Goal: Information Seeking & Learning: Find specific page/section

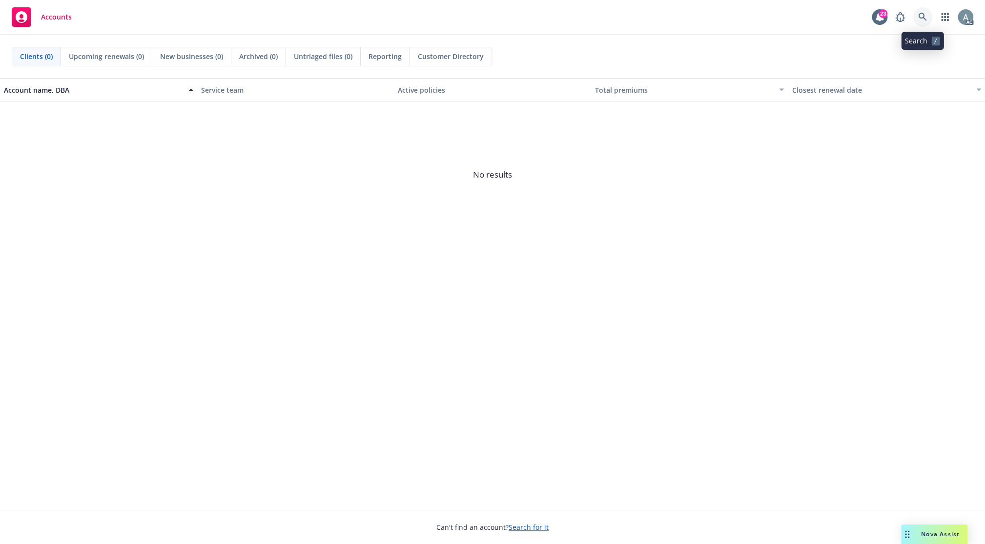
click at [924, 17] on icon at bounding box center [922, 17] width 9 height 9
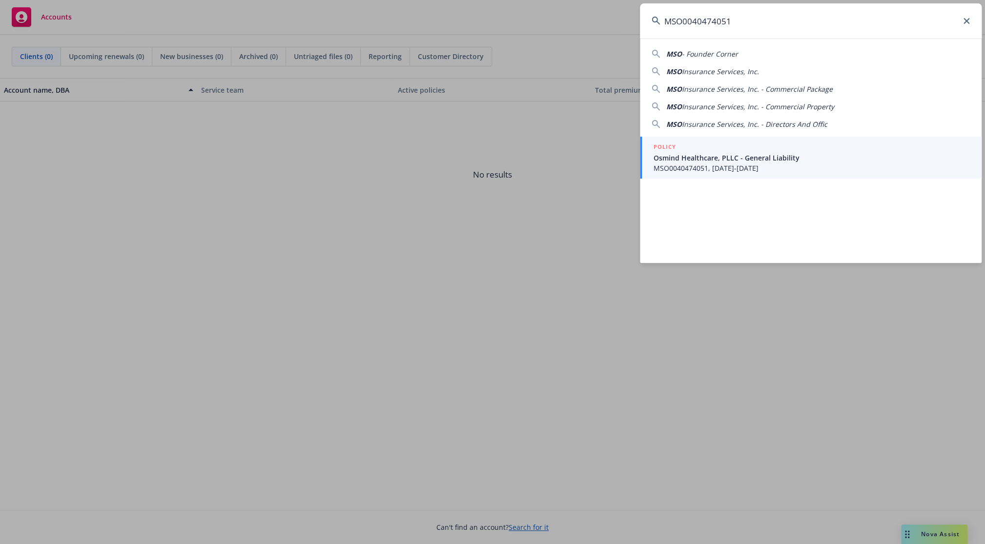
type input "MSO0040474051"
click at [836, 160] on span "Osmind Healthcare, PLLC - General Liability" at bounding box center [812, 158] width 316 height 10
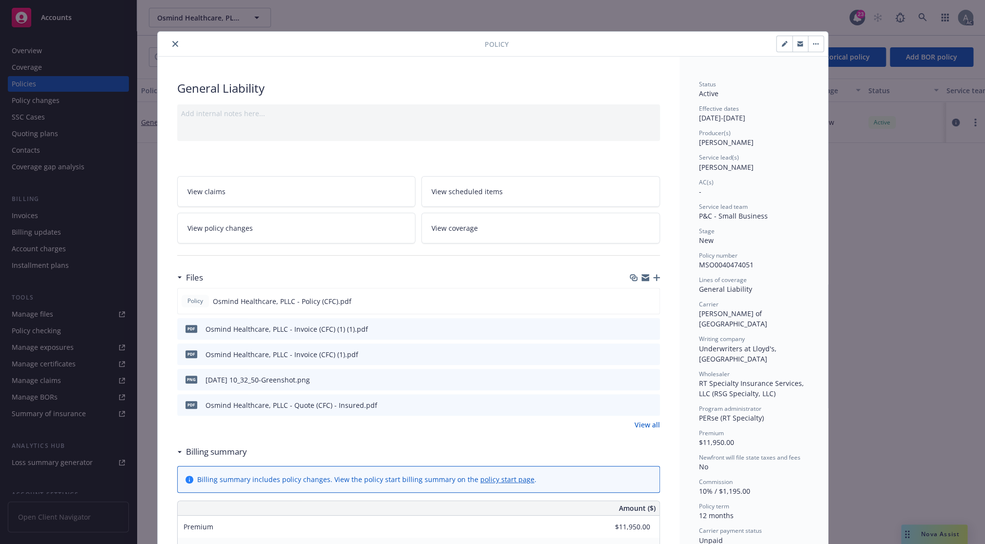
click at [172, 43] on icon "close" at bounding box center [175, 44] width 6 height 6
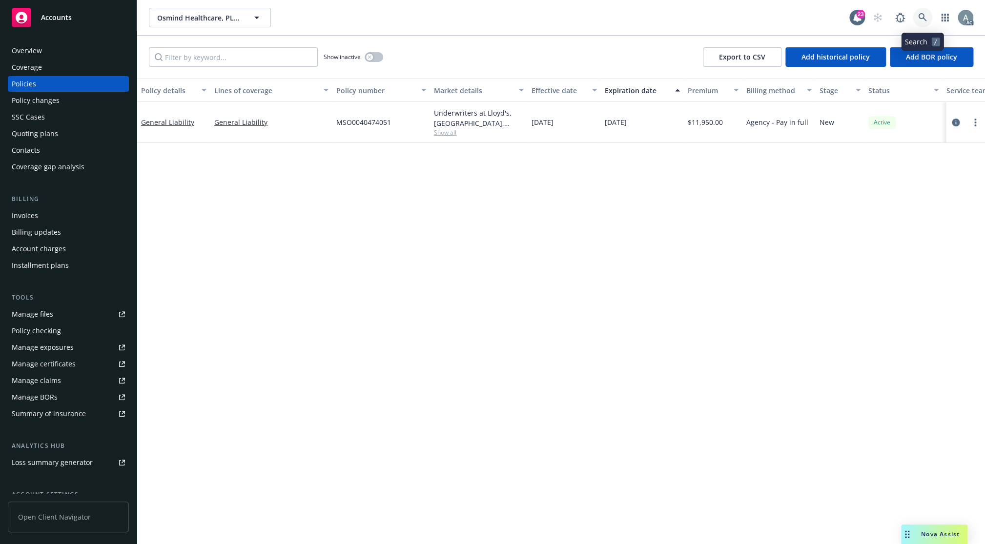
click at [919, 16] on icon at bounding box center [922, 17] width 8 height 8
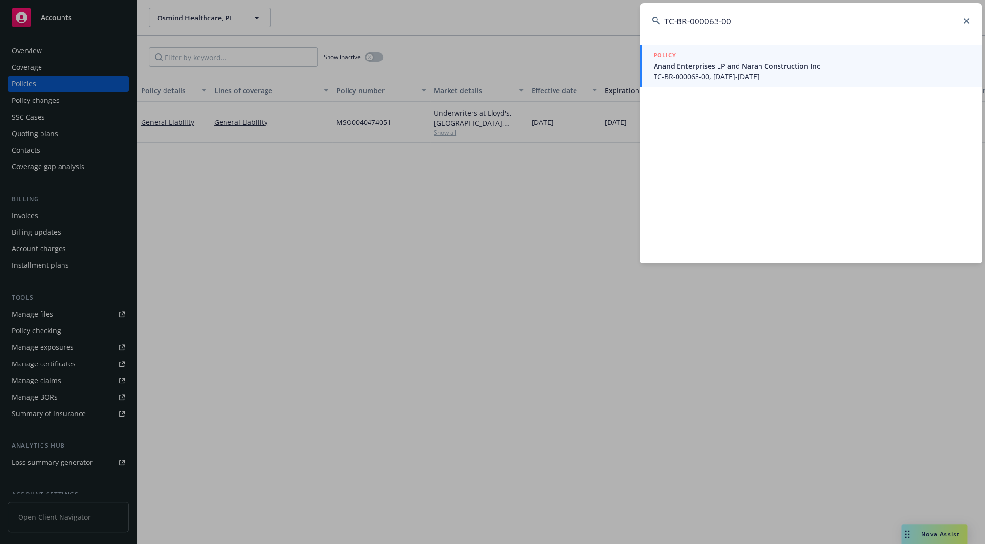
type input "TC-BR-000063-00"
click at [786, 61] on div "POLICY" at bounding box center [812, 55] width 316 height 11
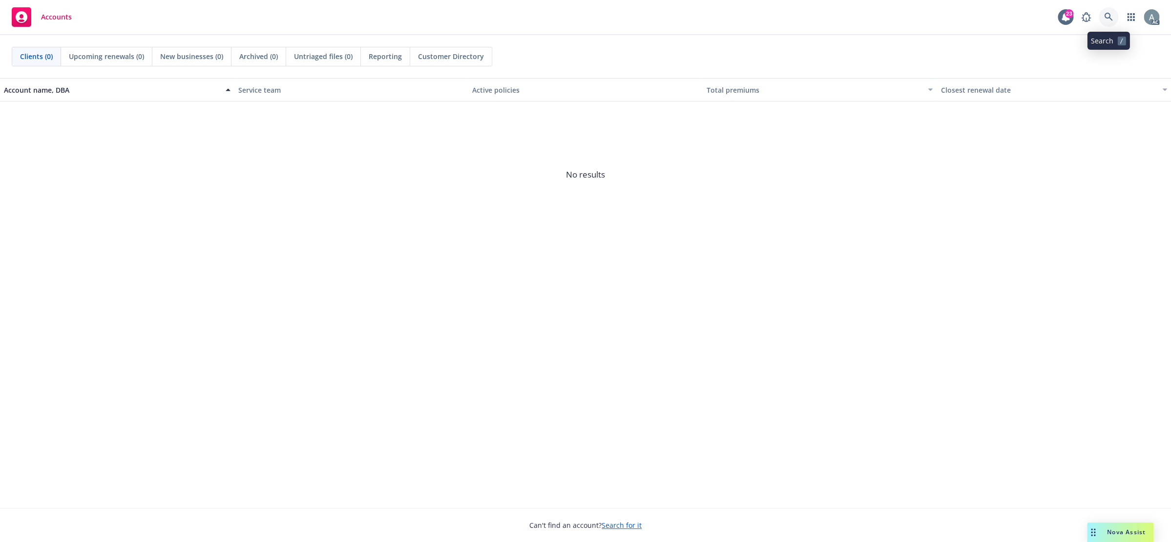
click at [1105, 19] on icon at bounding box center [1108, 17] width 9 height 9
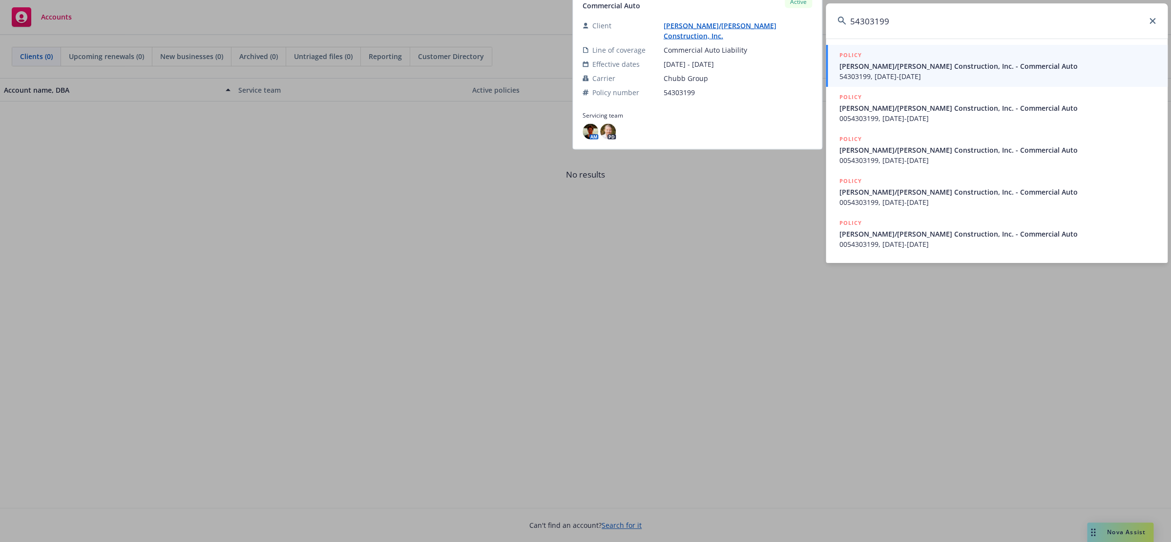
type input "54303199"
click at [887, 61] on div "POLICY" at bounding box center [997, 55] width 316 height 11
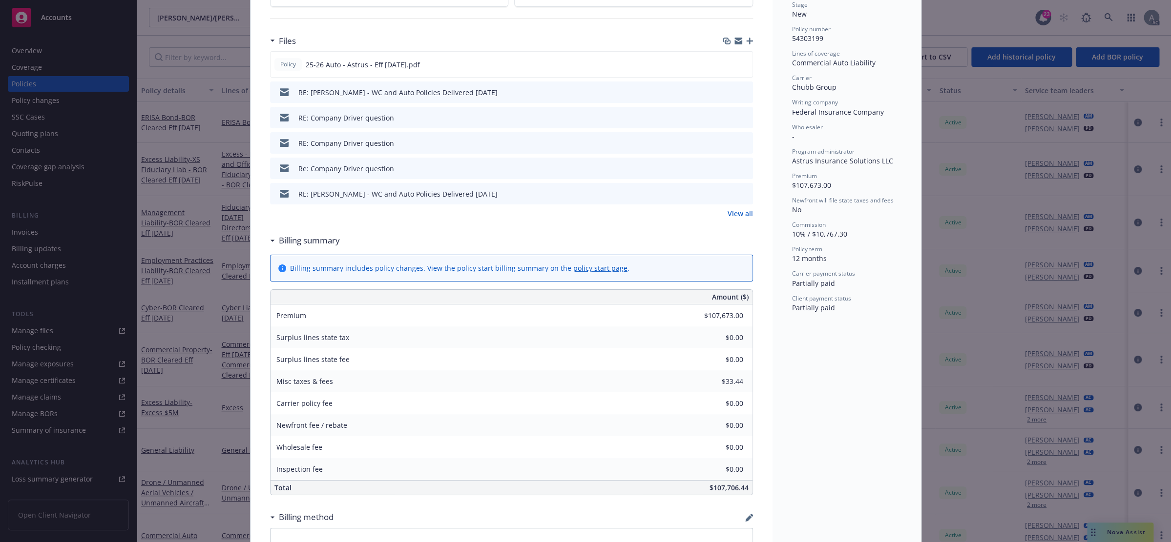
scroll to position [234, 0]
click at [731, 216] on link "View all" at bounding box center [739, 216] width 25 height 10
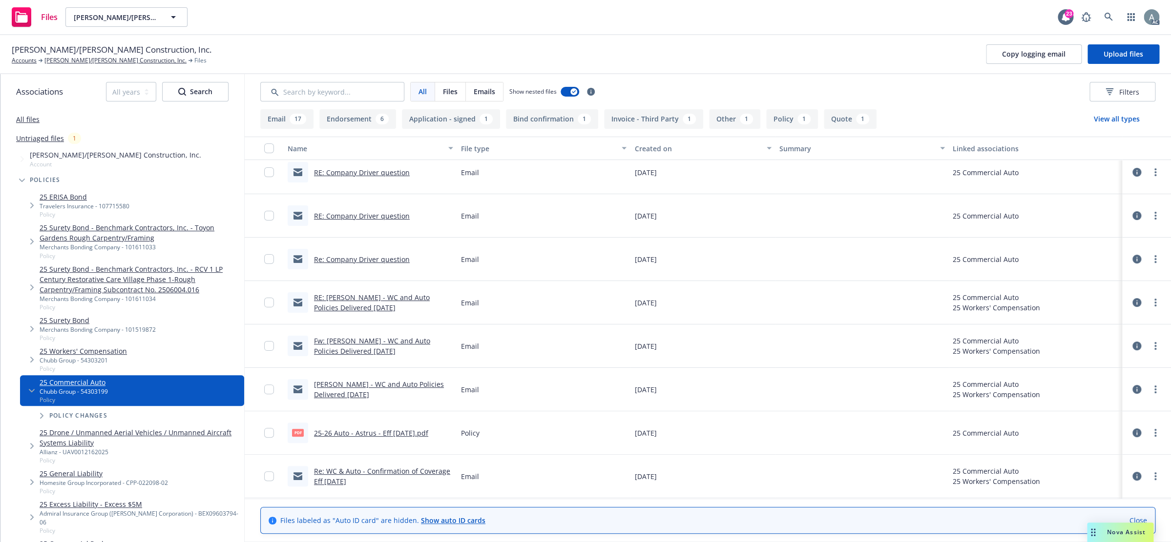
scroll to position [55, 0]
click at [393, 429] on link "25-26 Auto - Astrus - Eff [DATE].pdf" at bounding box center [371, 431] width 114 height 9
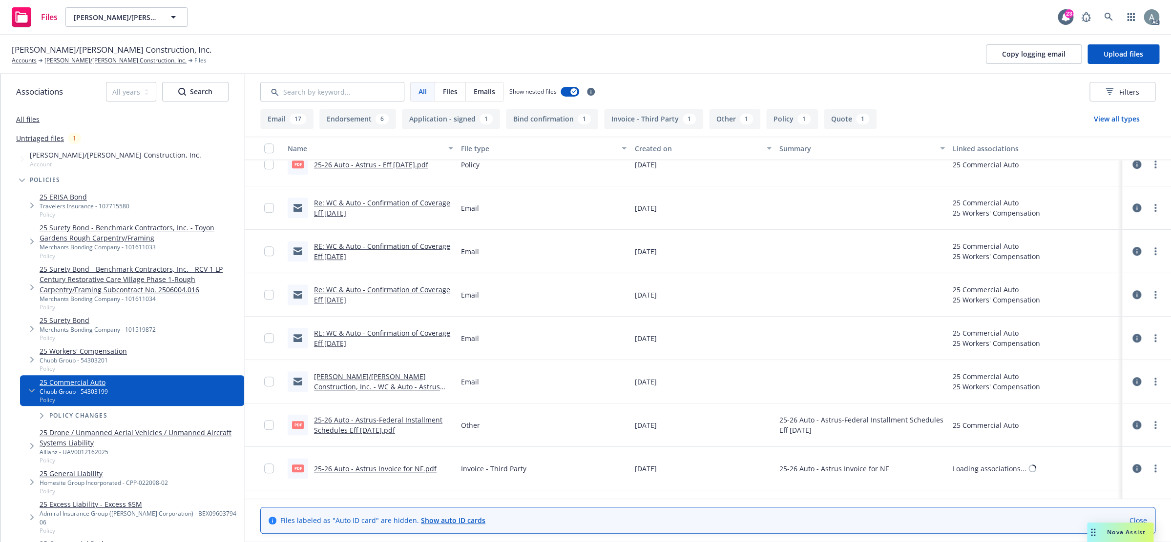
scroll to position [384, 0]
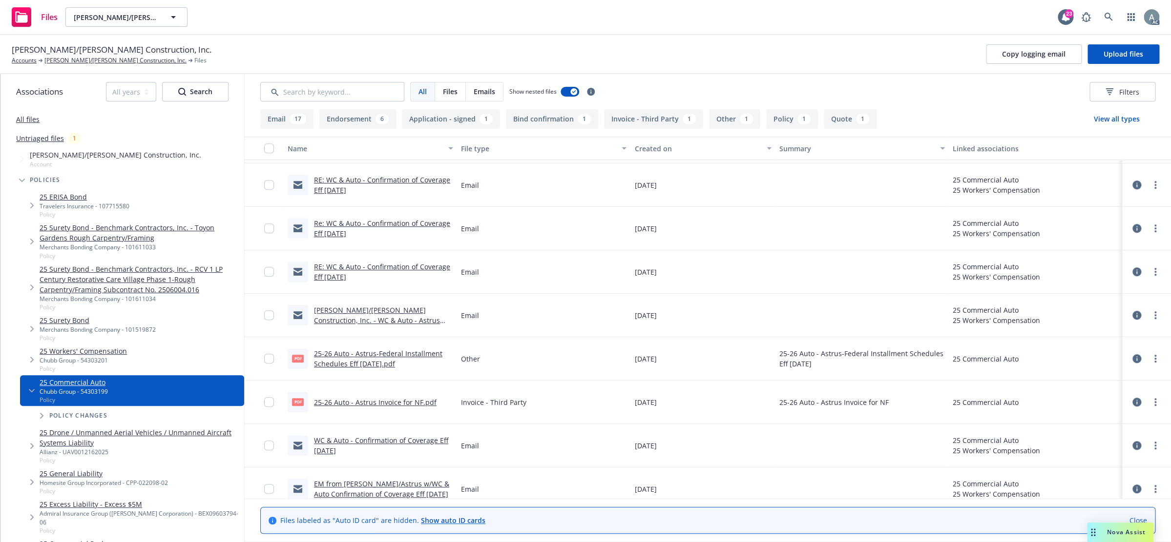
click at [409, 404] on link "25-26 Auto - Astrus Invoice for NF.pdf" at bounding box center [375, 402] width 123 height 9
click at [1113, 13] on link at bounding box center [1108, 17] width 20 height 20
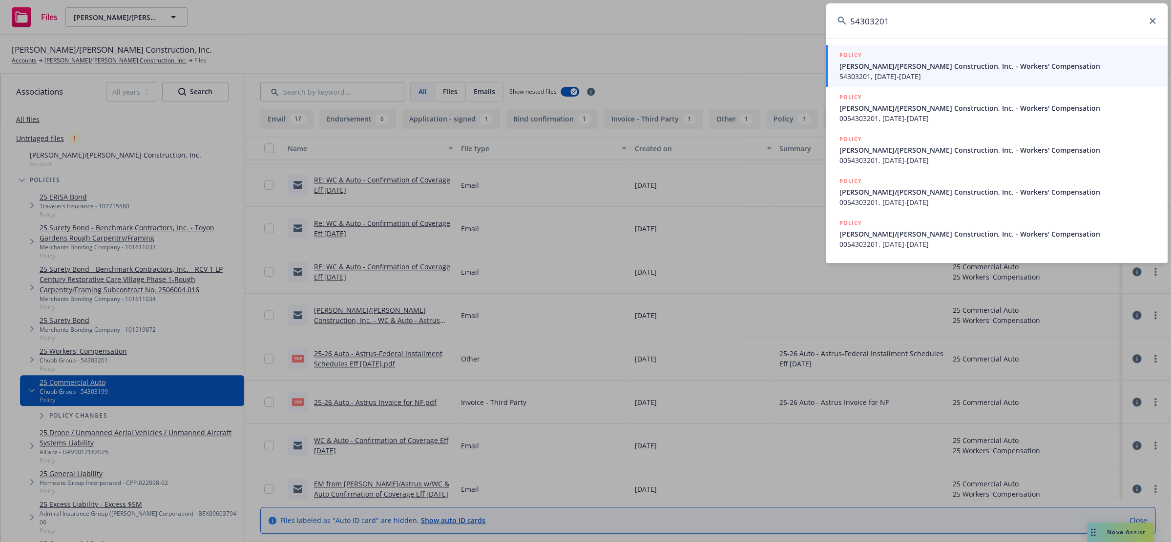
type input "54303201"
click at [932, 70] on span "Elliott/Drinkward Construction, Inc. - Workers' Compensation" at bounding box center [997, 66] width 316 height 10
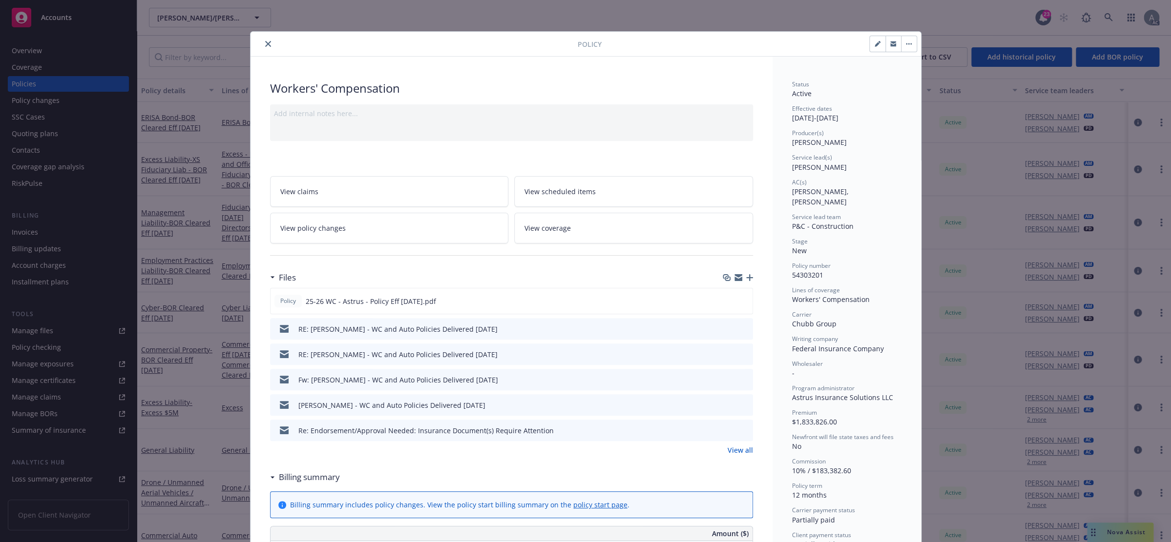
click at [747, 449] on link "View all" at bounding box center [739, 450] width 25 height 10
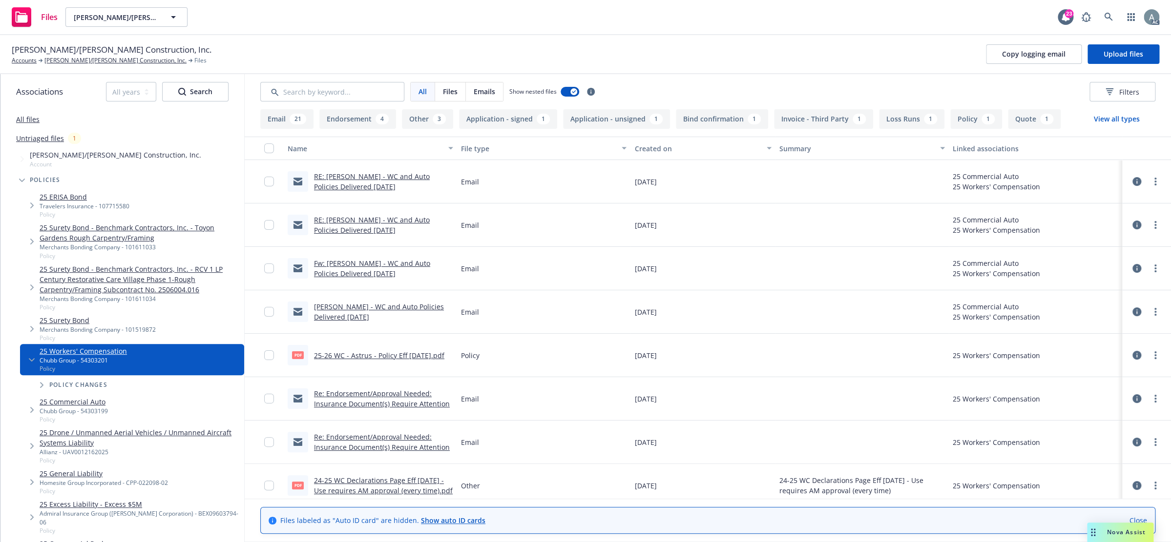
scroll to position [22, 0]
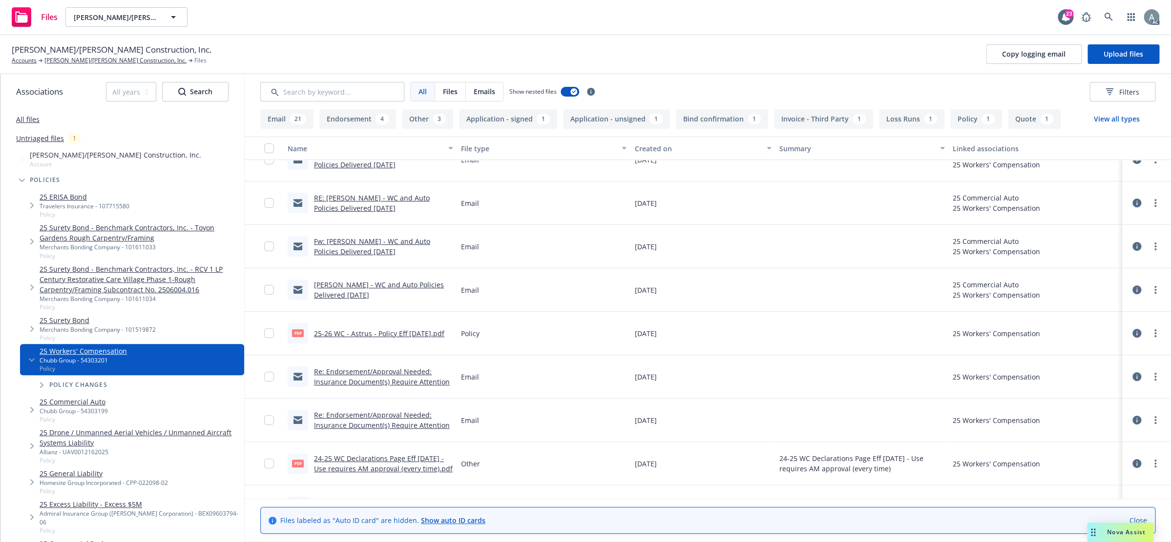
click at [824, 122] on button "Invoice - Third Party 1" at bounding box center [823, 119] width 99 height 20
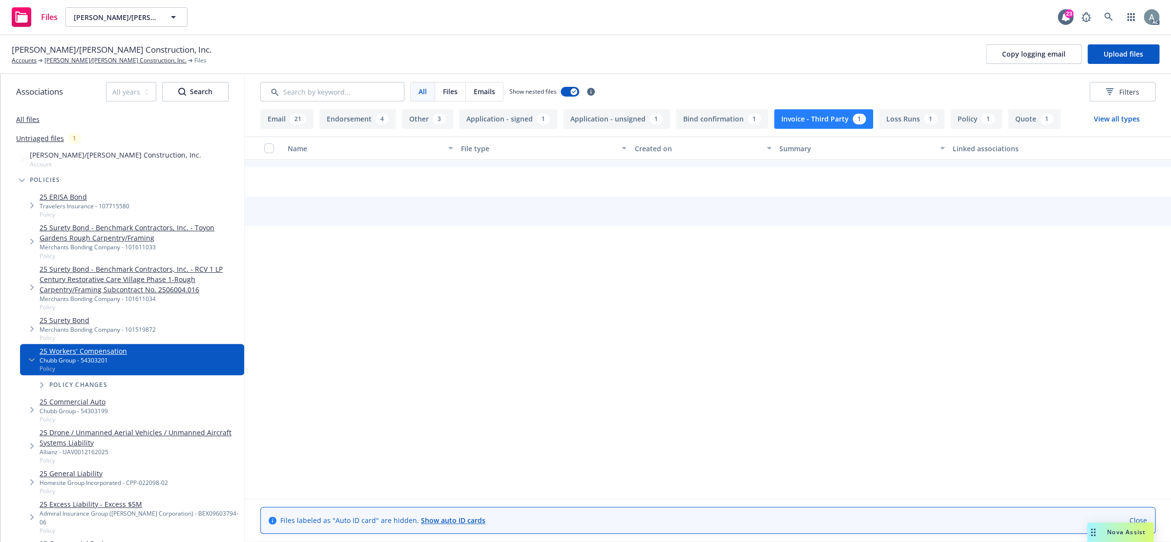
scroll to position [0, 0]
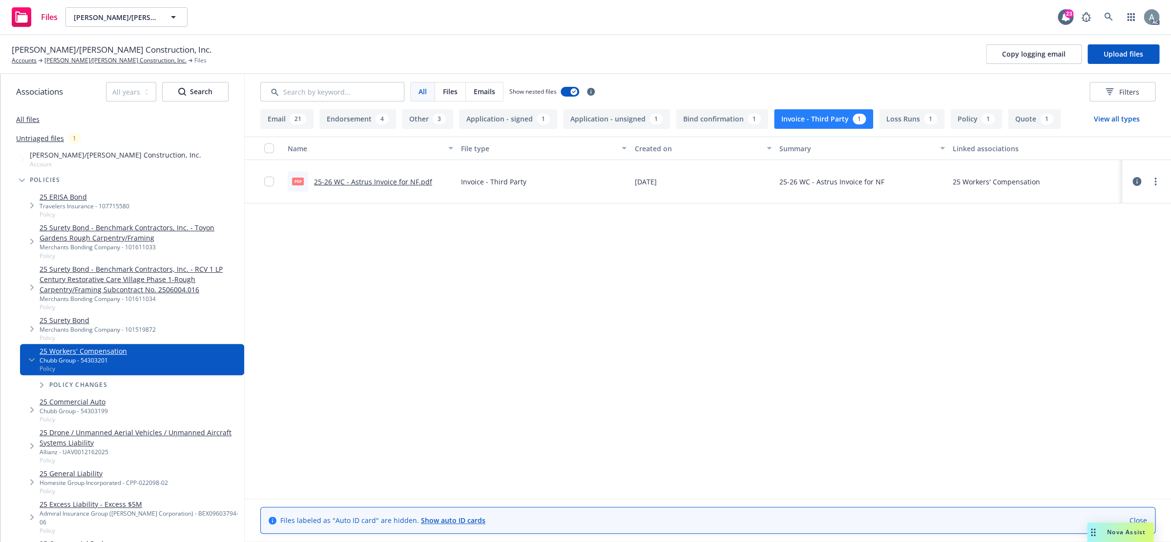
click at [390, 180] on link "25-26 WC - Astrus Invoice for NF.pdf" at bounding box center [373, 181] width 118 height 9
click at [573, 271] on div "Name File type Created on Summary Linked associations pdf 25-26 WC - Astrus Inv…" at bounding box center [708, 318] width 926 height 362
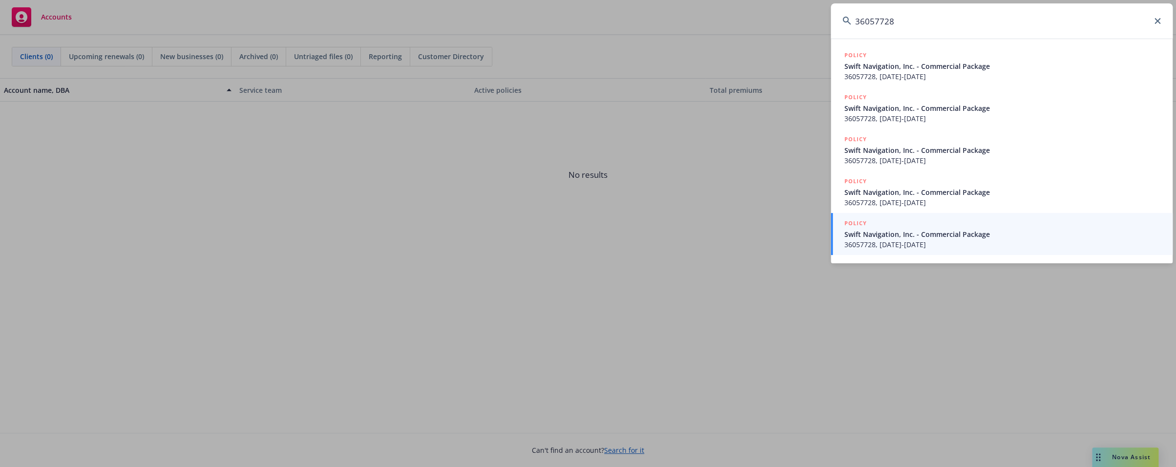
type input "36057728"
click at [1155, 22] on icon at bounding box center [1157, 21] width 6 height 6
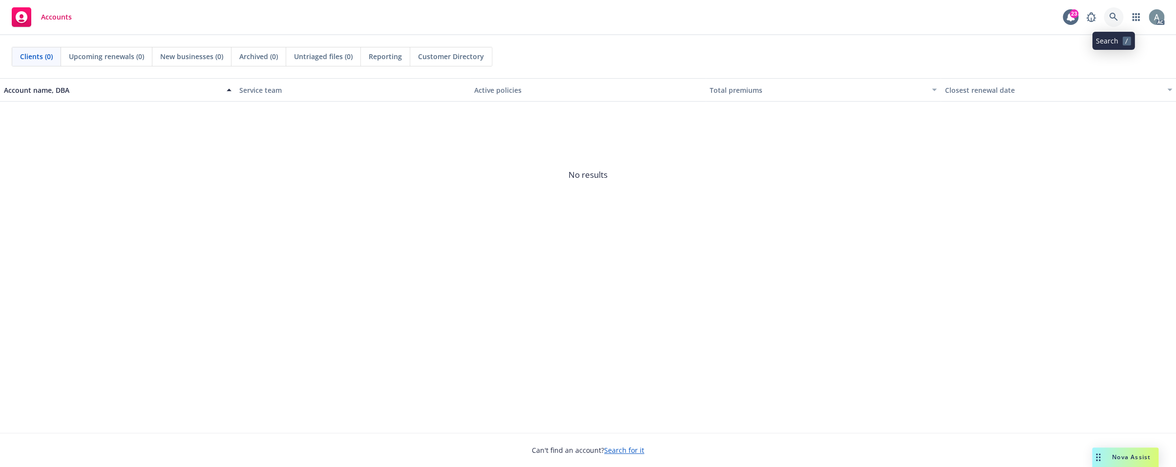
click at [1110, 16] on icon at bounding box center [1113, 17] width 9 height 9
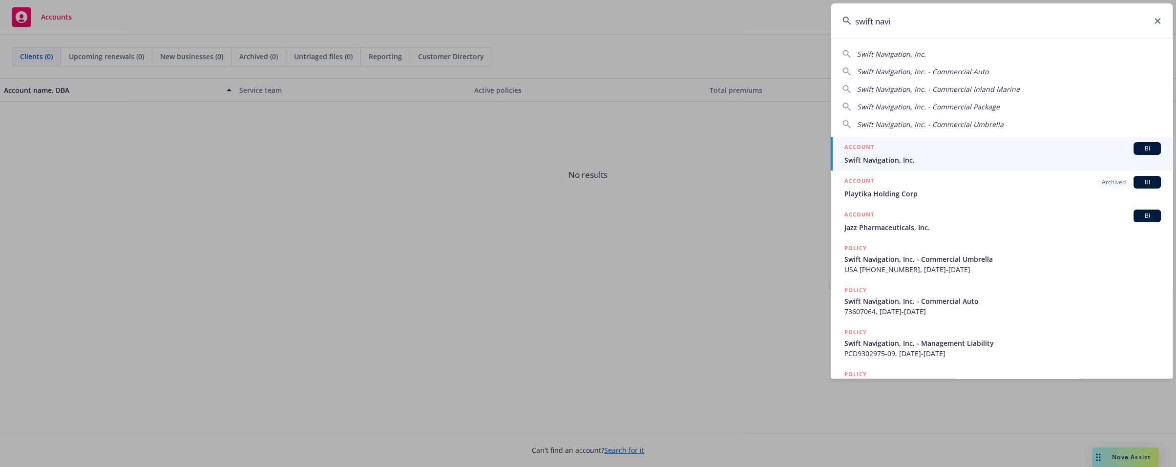
type input "swift navi"
click at [918, 157] on span "Swift Navigation, Inc." at bounding box center [1002, 160] width 316 height 10
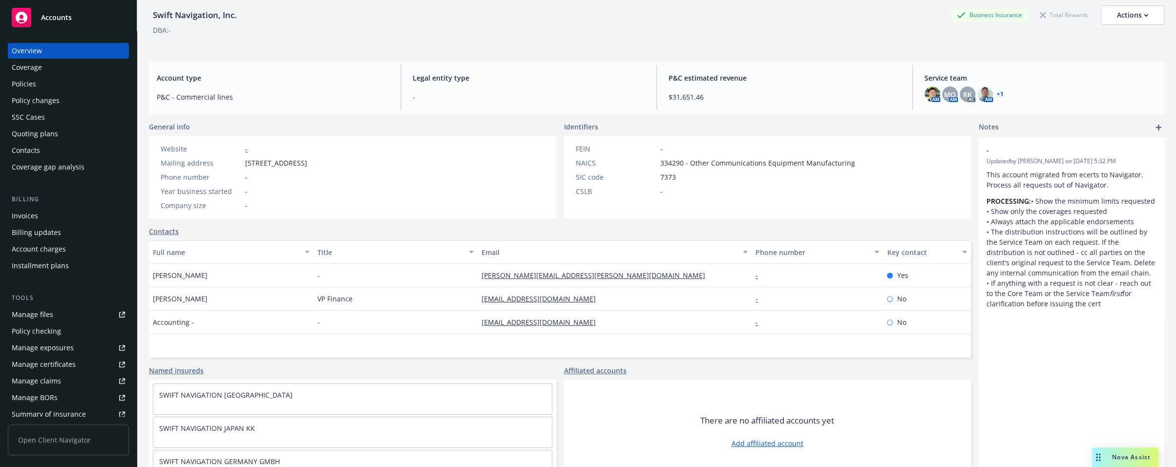
scroll to position [58, 0]
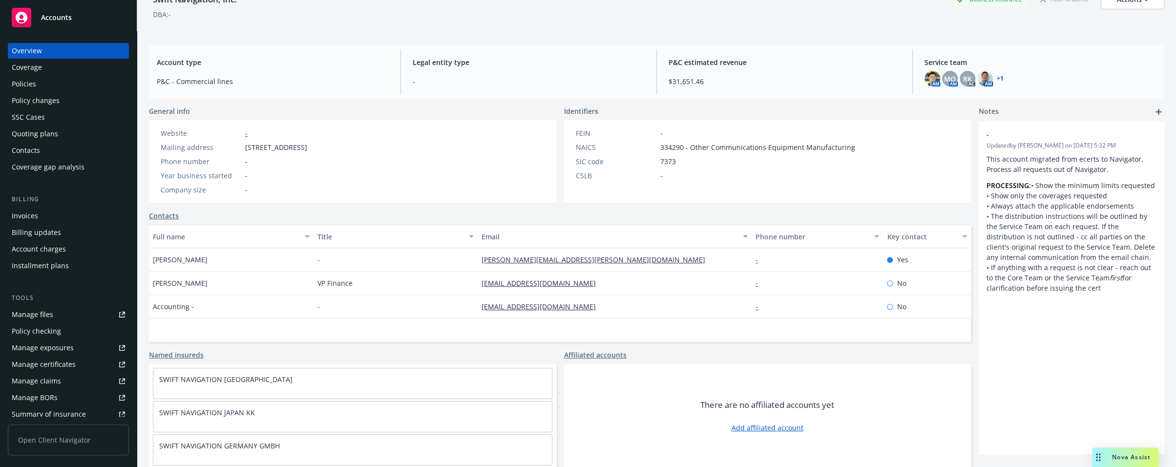
click at [41, 215] on div "Invoices" at bounding box center [68, 216] width 113 height 16
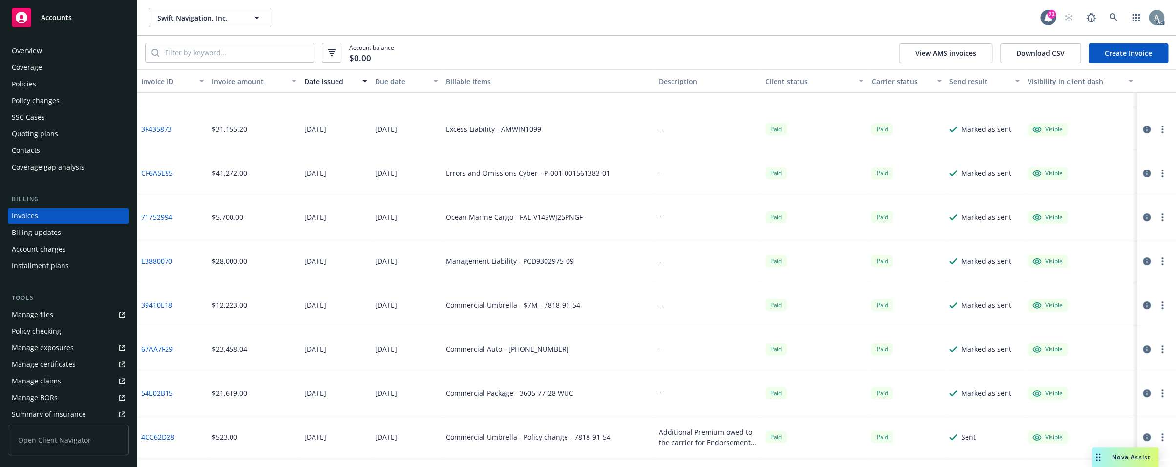
scroll to position [39, 0]
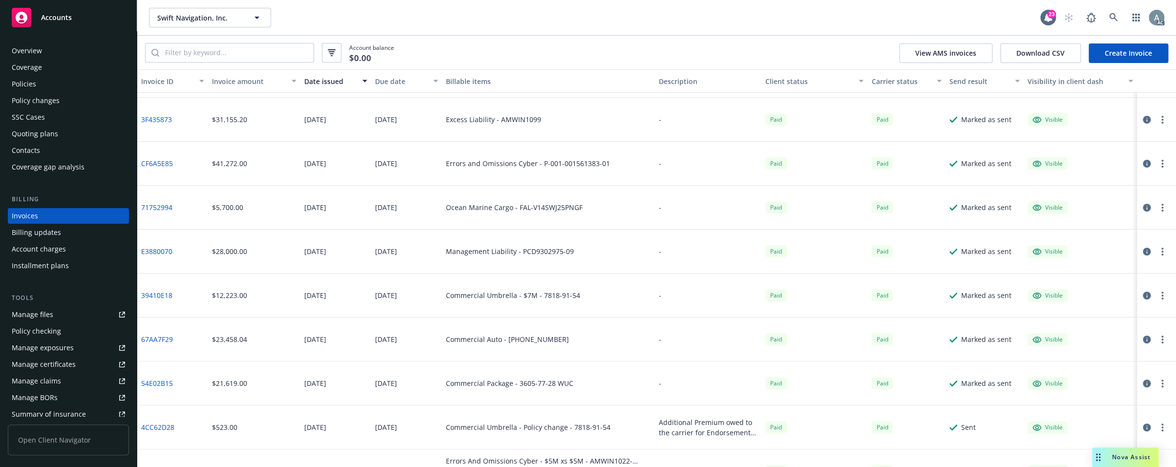
click at [157, 381] on link "54E02B15" at bounding box center [157, 383] width 32 height 10
